Goal: Check status

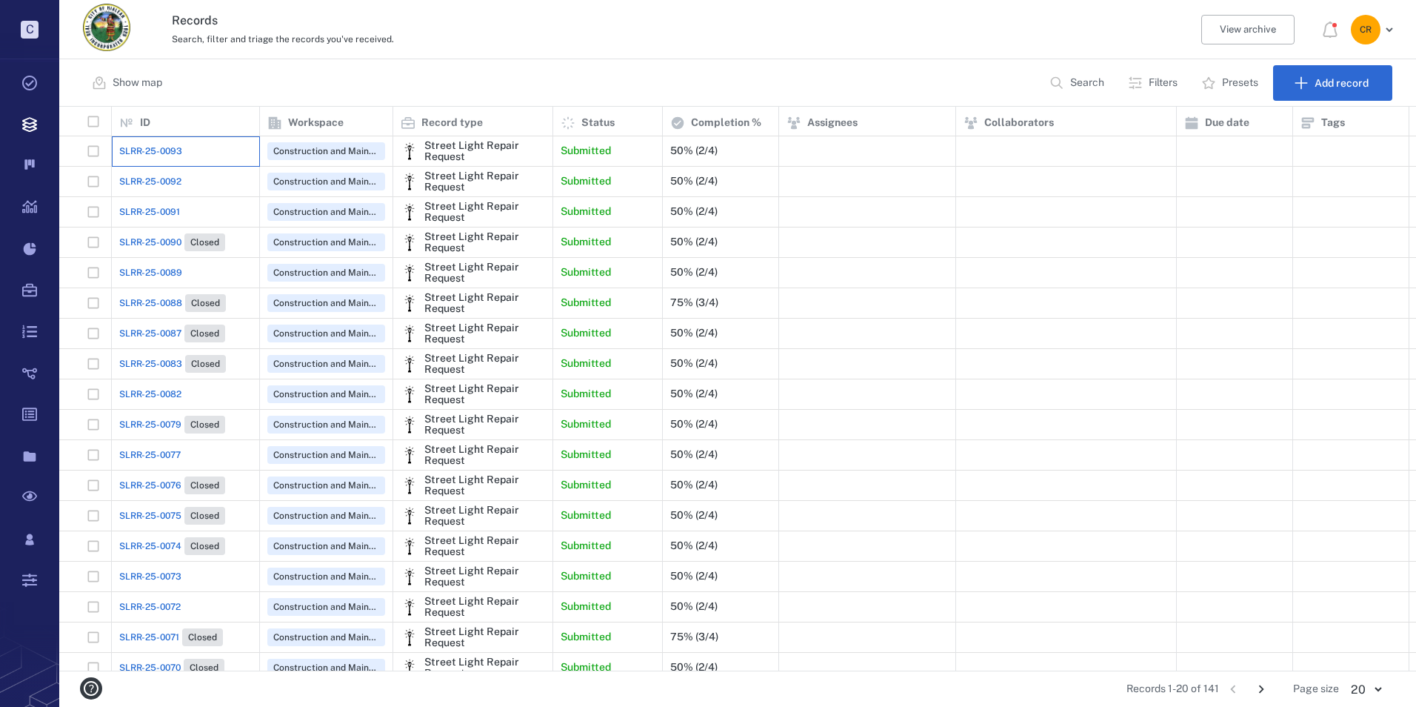
click at [184, 144] on div "SLRR-25-0093" at bounding box center [185, 151] width 133 height 30
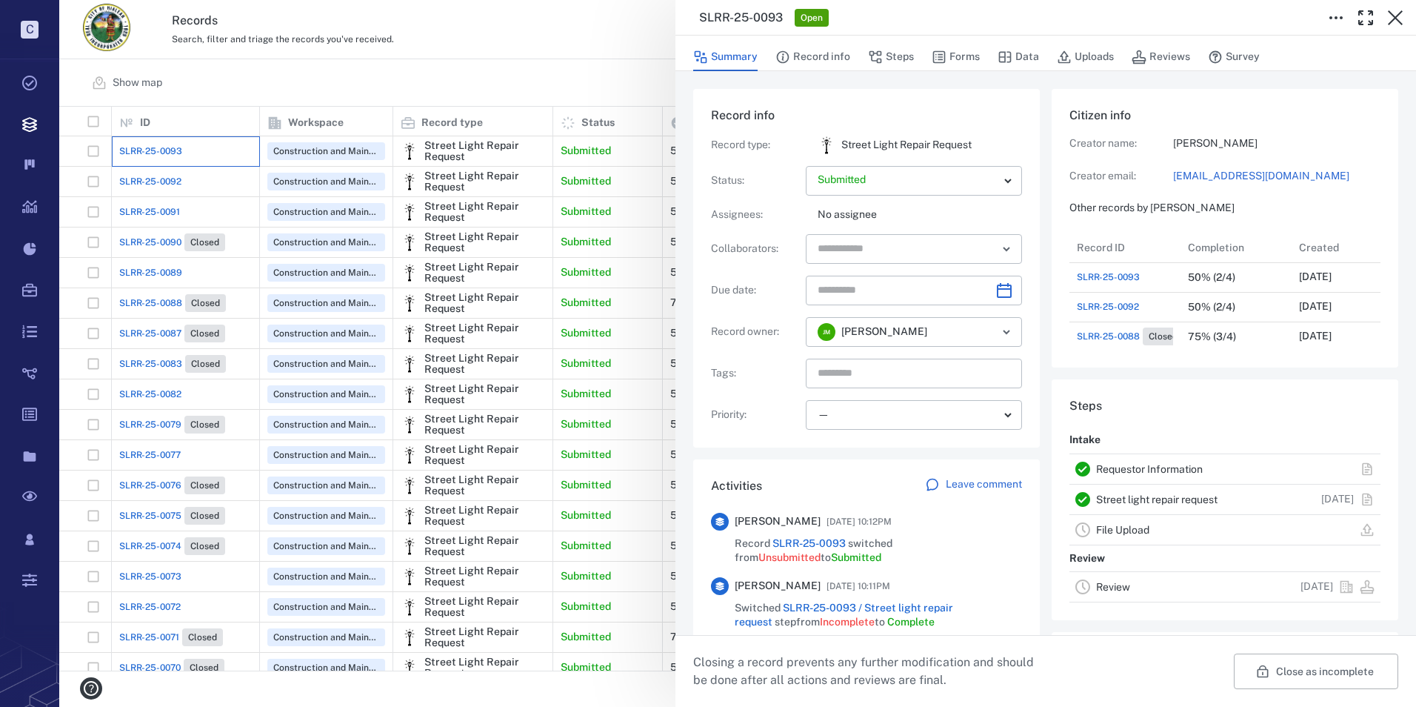
scroll to position [178, 283]
click at [1392, 12] on icon "button" at bounding box center [1395, 18] width 18 height 18
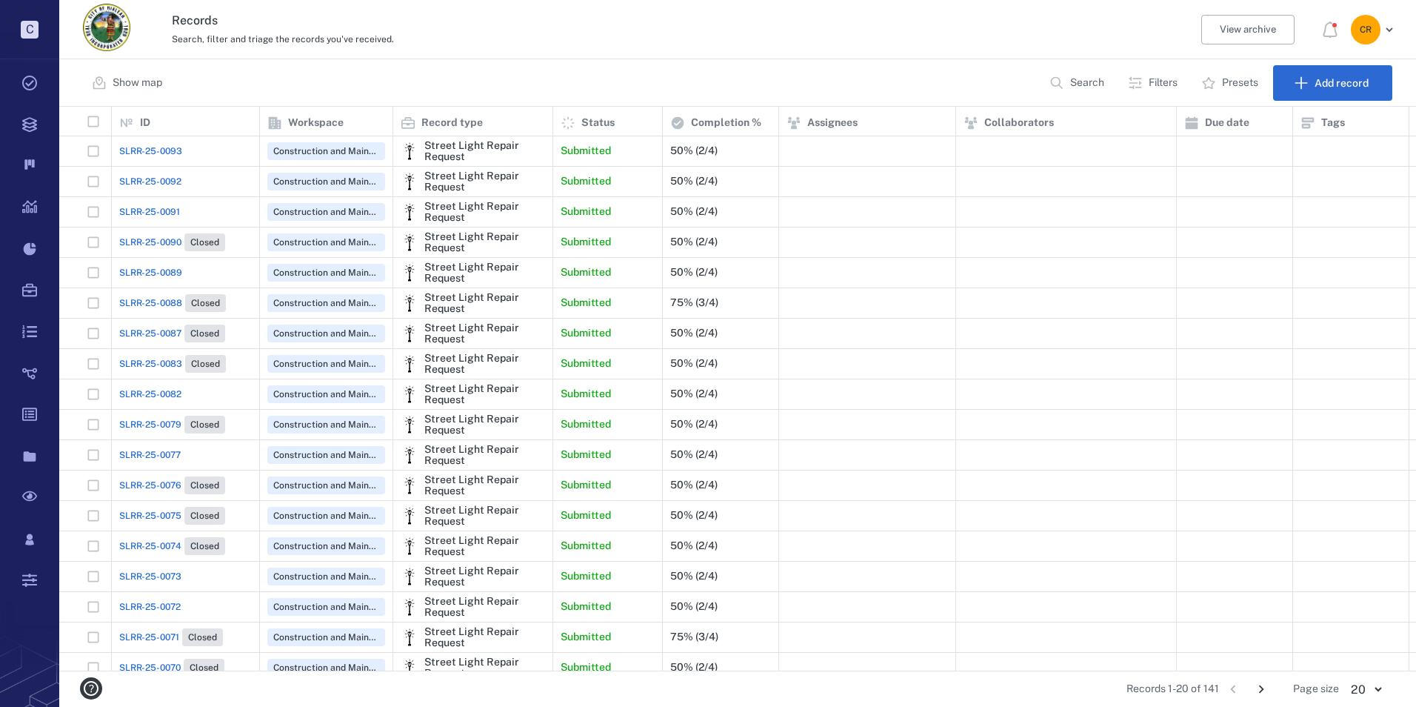
click at [153, 397] on span "SLRR-25-0082" at bounding box center [150, 393] width 62 height 13
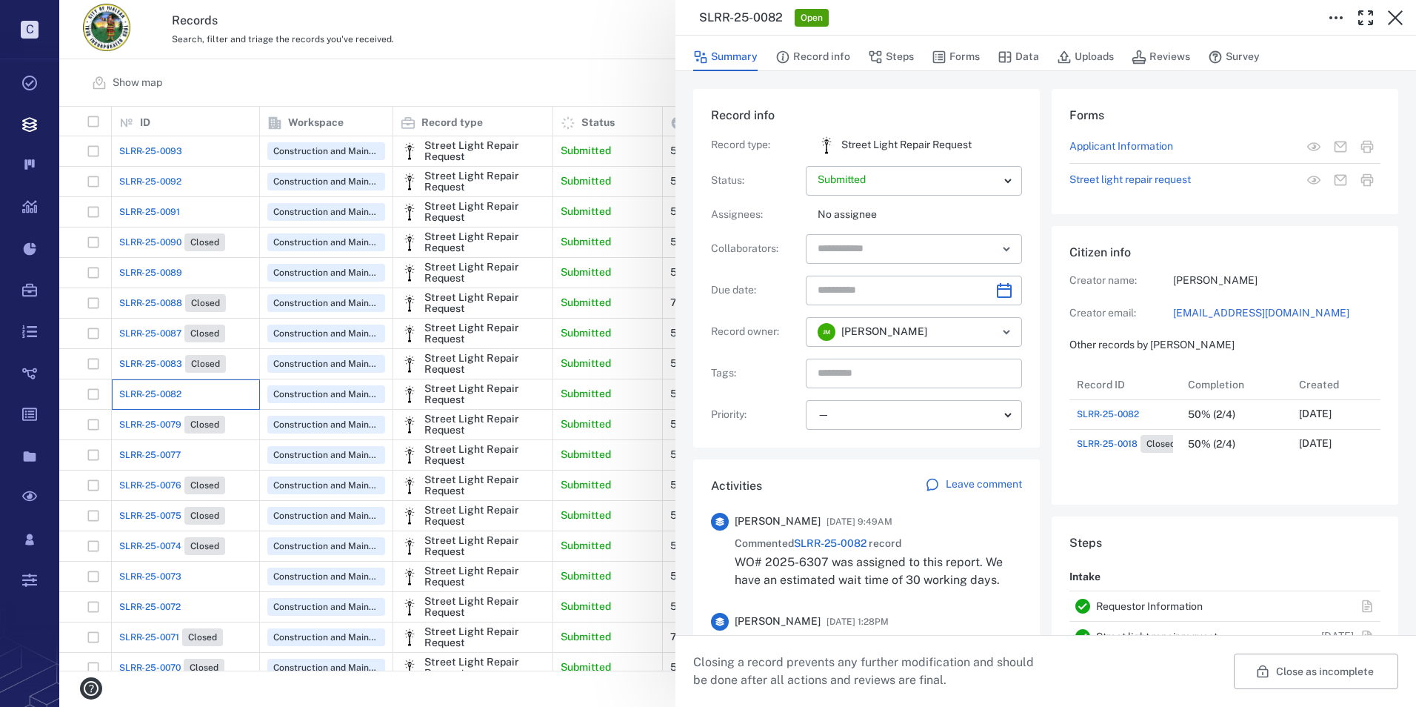
scroll to position [89, 294]
click at [1393, 18] on icon "button" at bounding box center [1395, 18] width 18 height 18
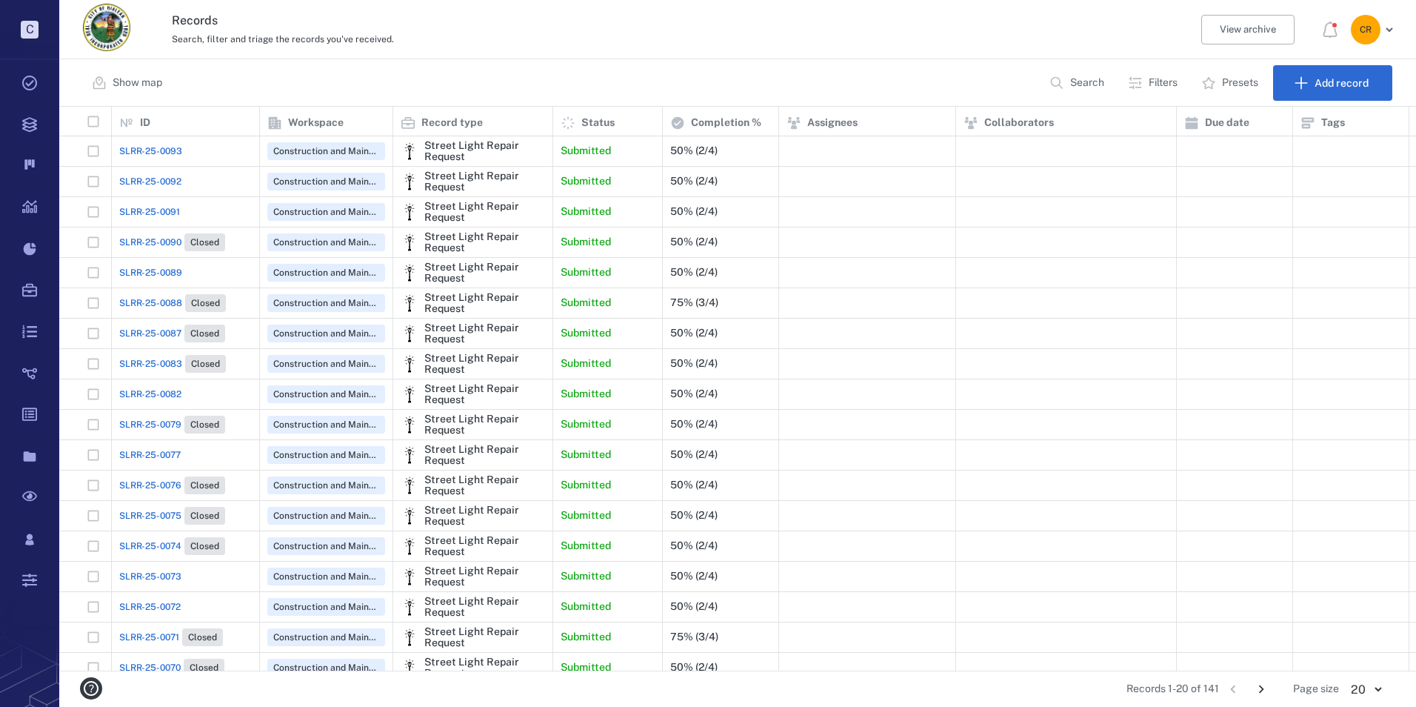
click at [168, 460] on span "SLRR-25-0077" at bounding box center [149, 454] width 61 height 13
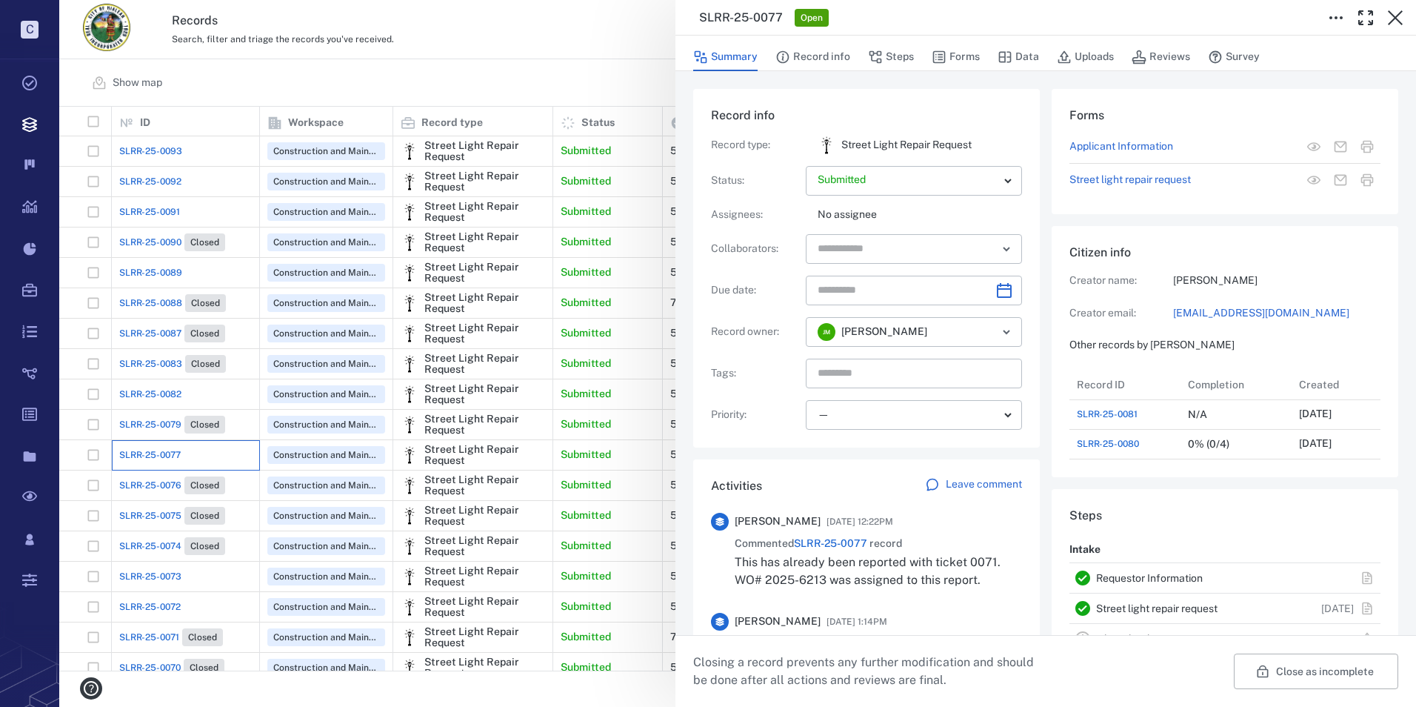
scroll to position [207, 283]
